Goal: Information Seeking & Learning: Learn about a topic

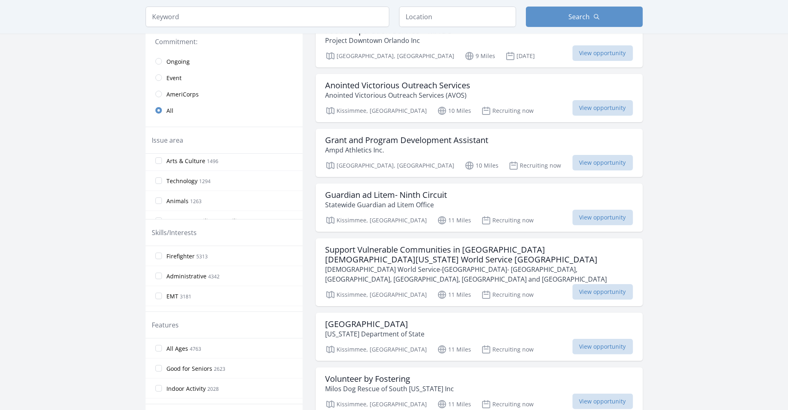
scroll to position [164, 0]
click at [158, 159] on input "Arts & Culture 1496" at bounding box center [158, 160] width 7 height 7
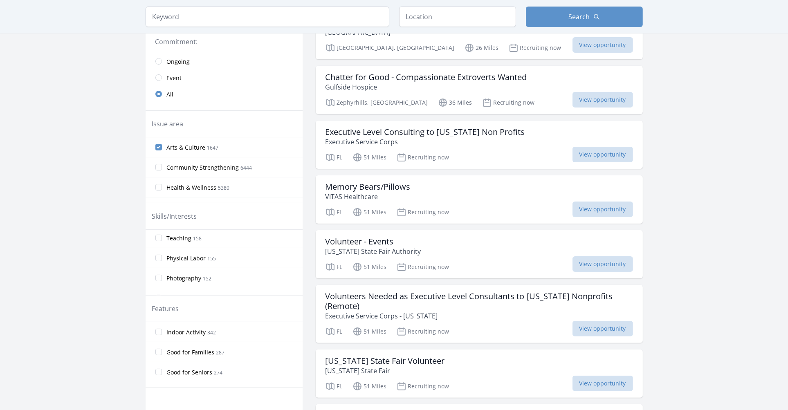
scroll to position [0, 0]
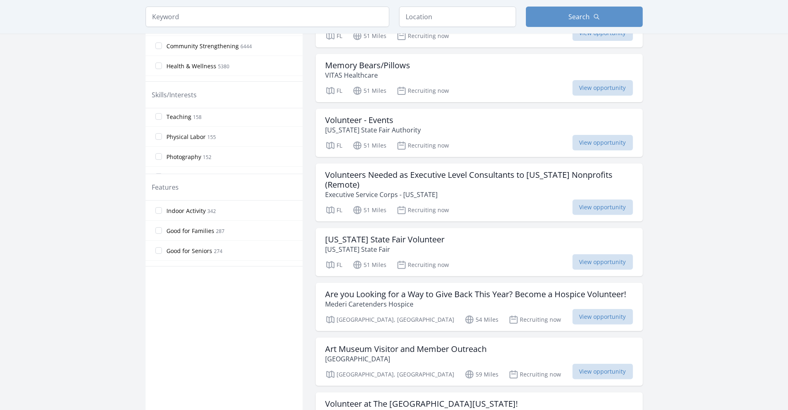
scroll to position [286, 0]
click at [159, 230] on input "Good for Families 287" at bounding box center [158, 229] width 7 height 7
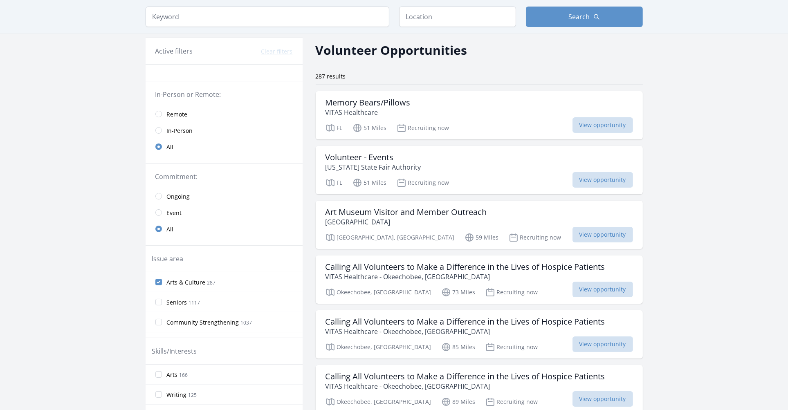
scroll to position [0, 0]
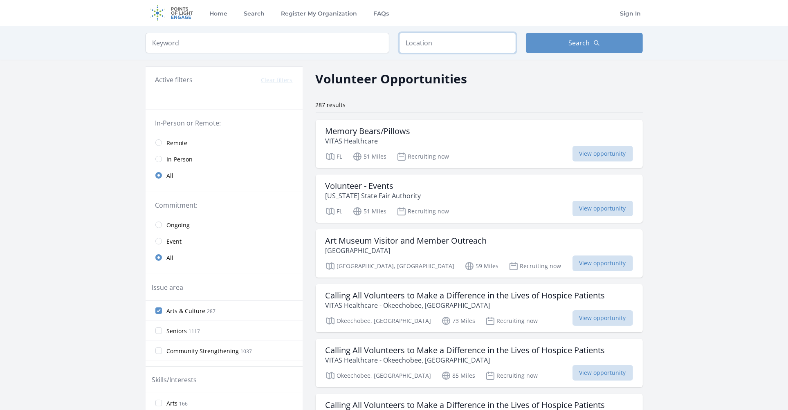
click at [422, 41] on input "text" at bounding box center [457, 43] width 117 height 20
type input "Kissimmee, FL, USA"
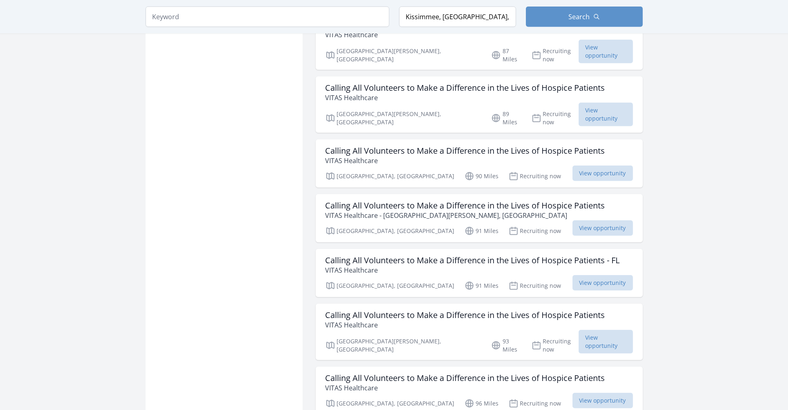
scroll to position [900, 0]
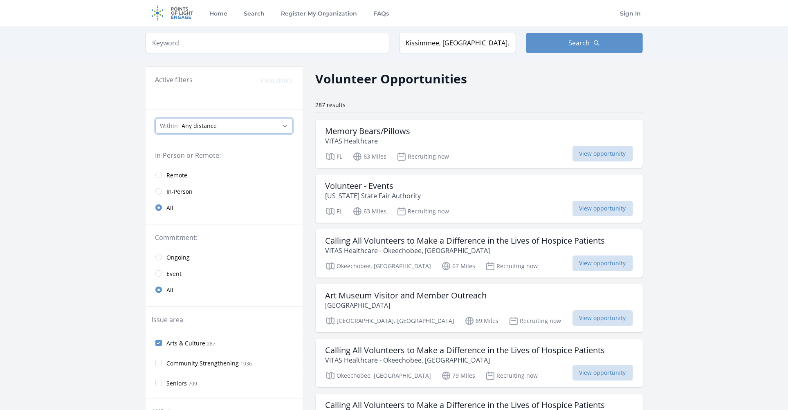
click at [283, 123] on select "Any distance , 5 Miles , 20 Miles , 50 Miles , 100 Miles" at bounding box center [223, 126] width 137 height 16
select select "32186"
click at [155, 118] on select "Any distance , 5 Miles , 20 Miles , 50 Miles , 100 Miles" at bounding box center [223, 126] width 137 height 16
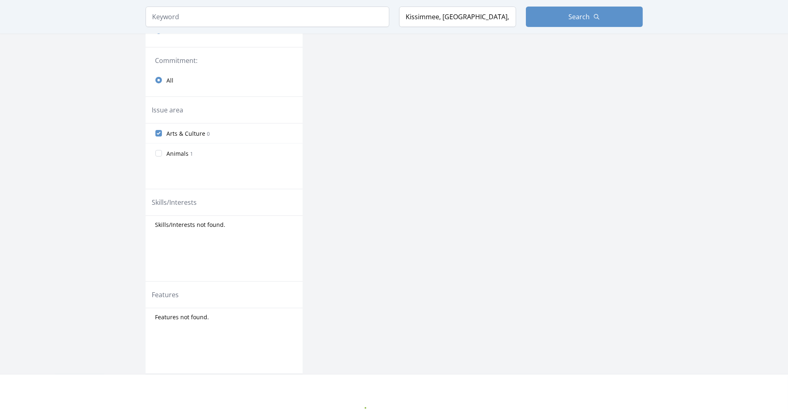
scroll to position [84, 0]
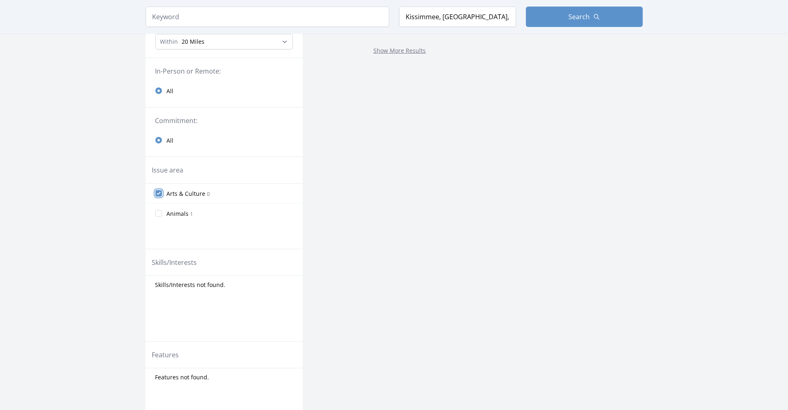
click at [158, 191] on input "Arts & Culture 0" at bounding box center [158, 193] width 7 height 7
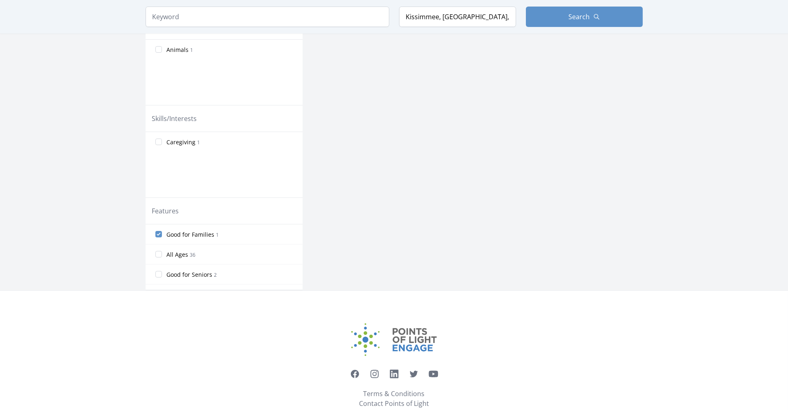
scroll to position [281, 0]
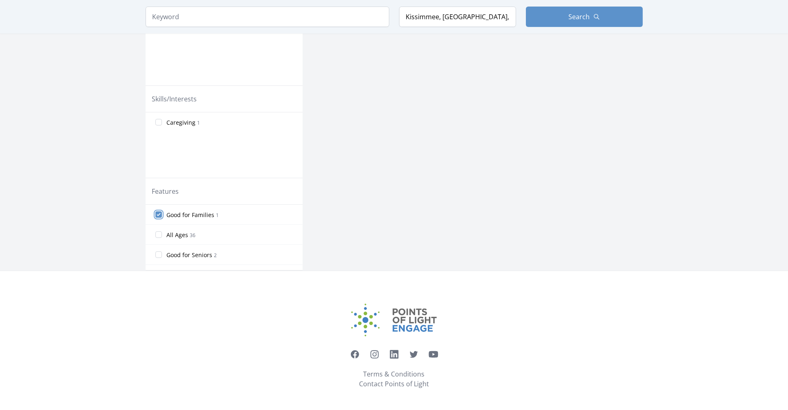
click at [157, 213] on input "Good for Families 1" at bounding box center [158, 214] width 7 height 7
click at [159, 215] on input "Good for Families 1" at bounding box center [158, 214] width 7 height 7
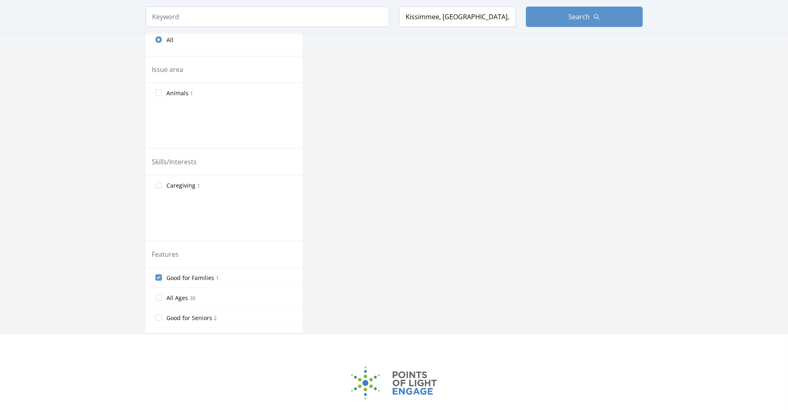
scroll to position [199, 0]
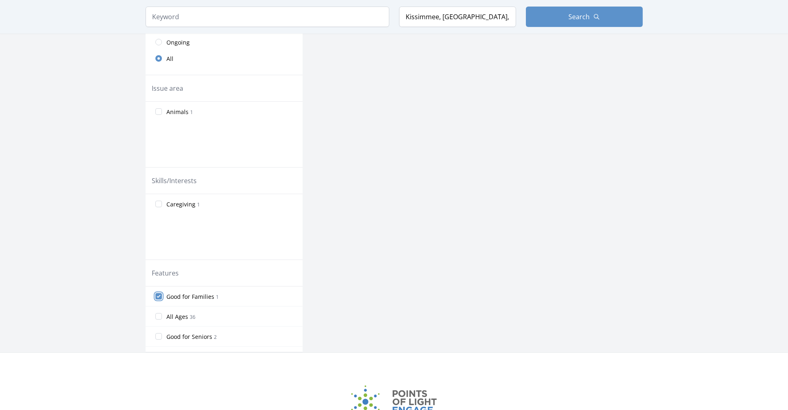
click at [159, 296] on input "Good for Families 1" at bounding box center [158, 296] width 7 height 7
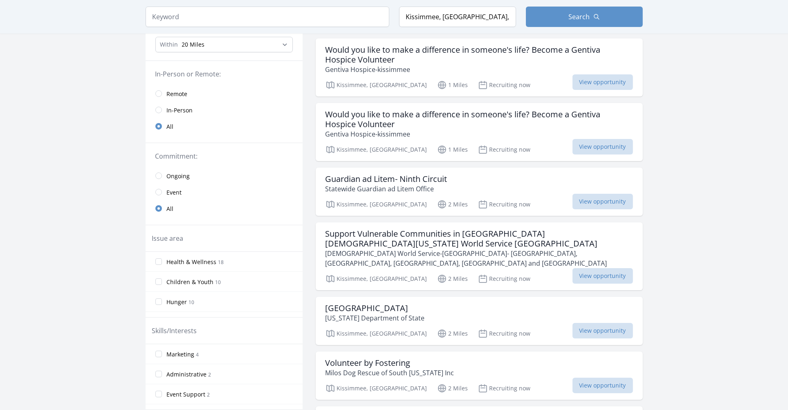
scroll to position [82, 0]
click at [375, 178] on h3 "Guardian ad Litem- Ninth Circuit" at bounding box center [386, 179] width 122 height 10
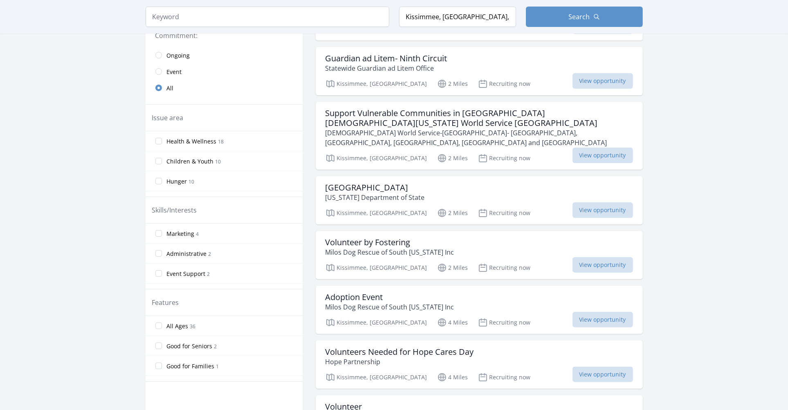
scroll to position [204, 0]
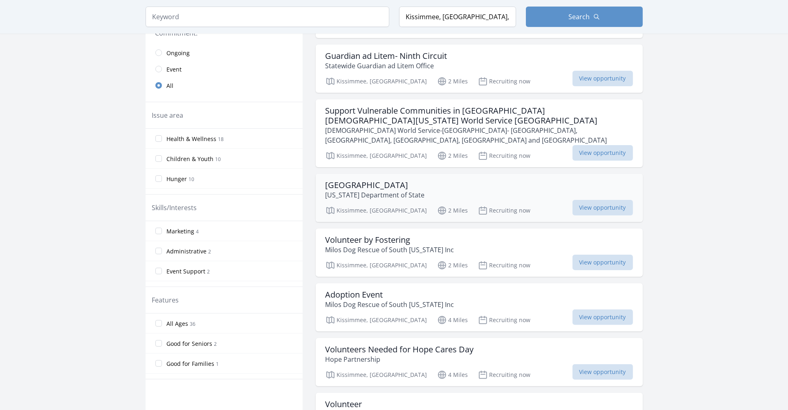
click at [358, 180] on h3 "Kissimmee Main Street" at bounding box center [374, 185] width 99 height 10
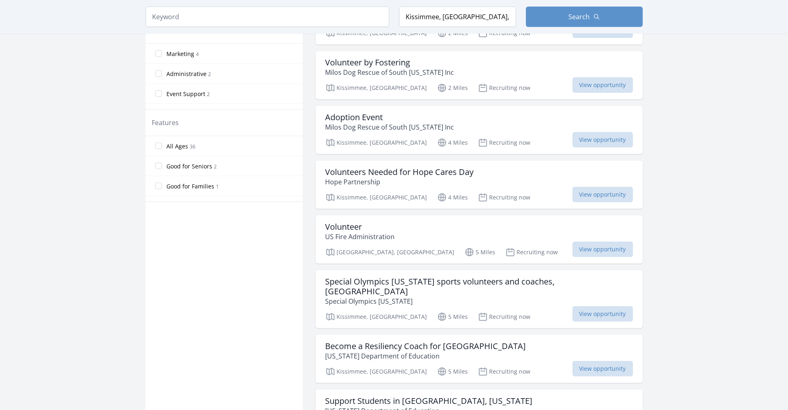
scroll to position [409, 0]
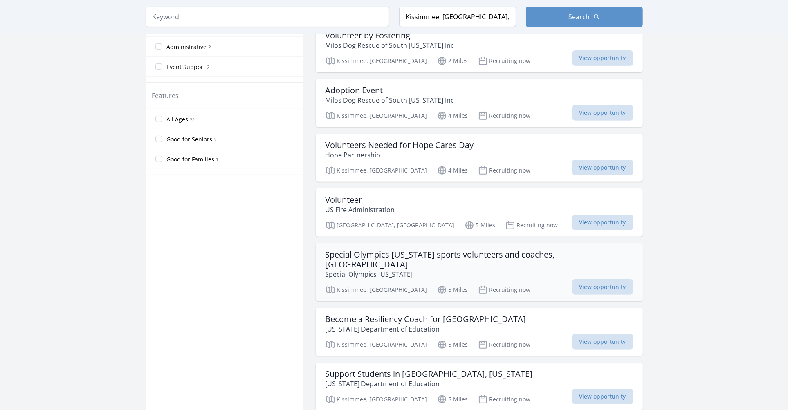
click at [502, 250] on h3 "Special Olympics [US_STATE] sports volunteers and coaches, [GEOGRAPHIC_DATA]" at bounding box center [478, 260] width 307 height 20
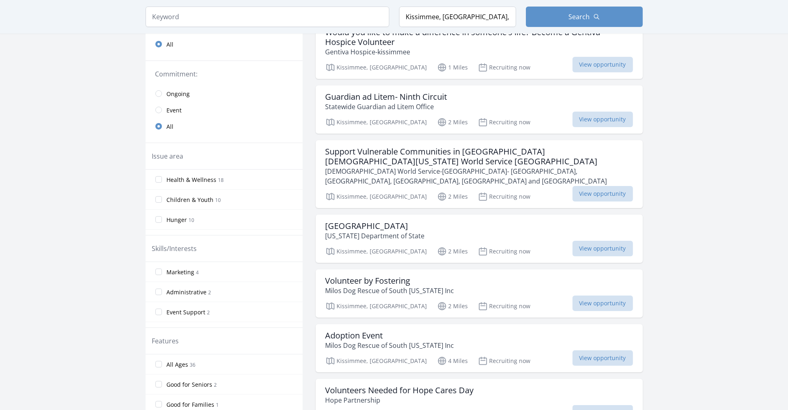
scroll to position [0, 0]
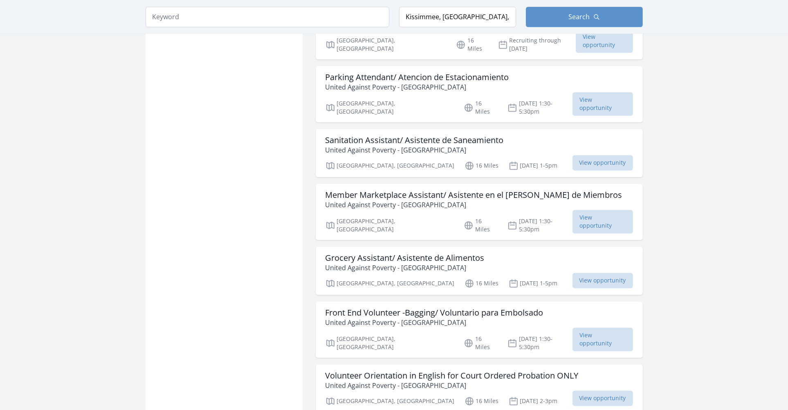
scroll to position [2004, 0]
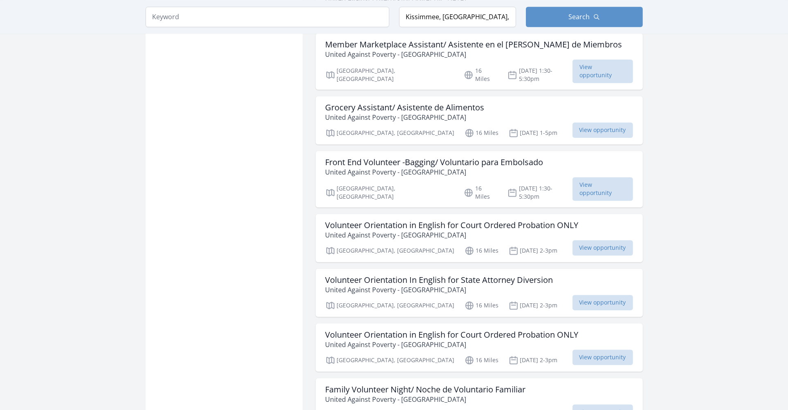
scroll to position [2167, 0]
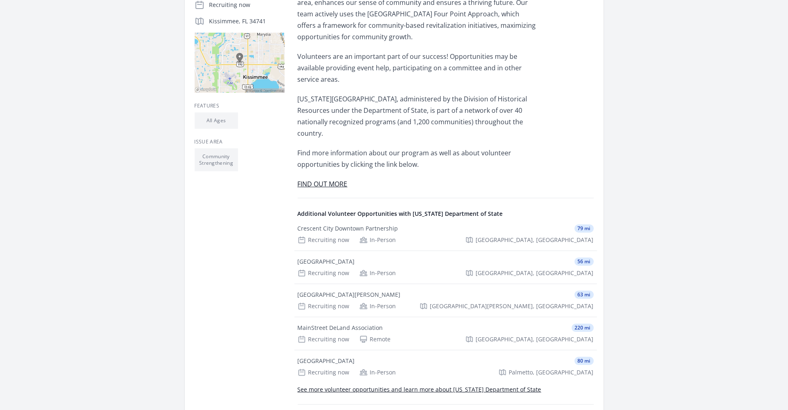
scroll to position [204, 0]
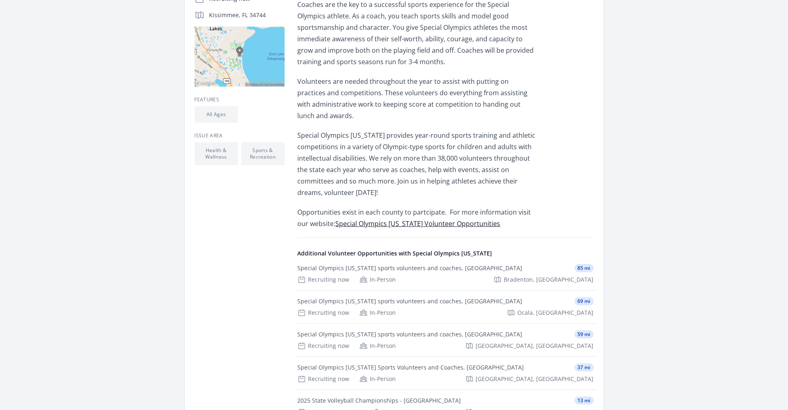
scroll to position [245, 0]
